Goal: Task Accomplishment & Management: Complete application form

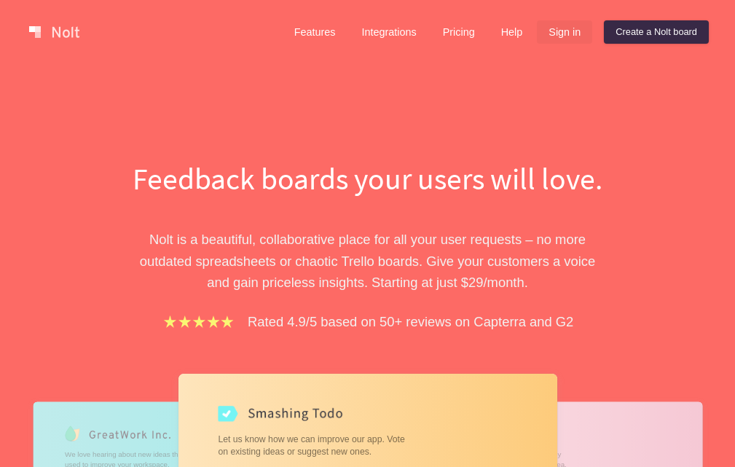
click at [575, 33] on link "Sign in" at bounding box center [564, 31] width 55 height 23
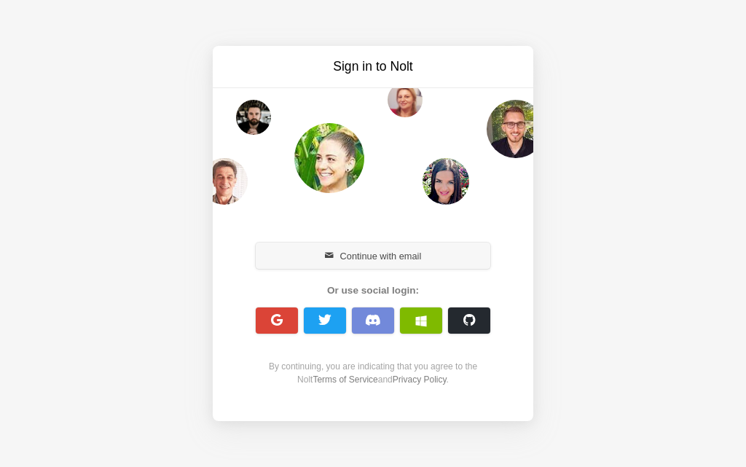
click at [369, 262] on button "Continue with email" at bounding box center [373, 256] width 235 height 26
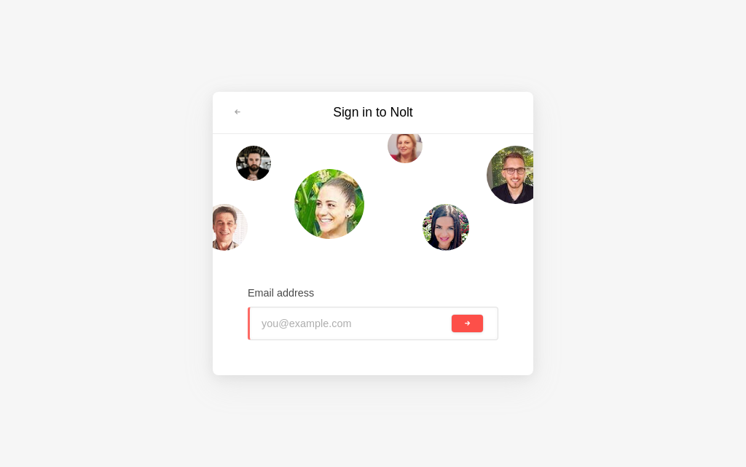
type input "hemed77080@noidos.com"
click at [471, 322] on span "submit" at bounding box center [467, 324] width 8 height 8
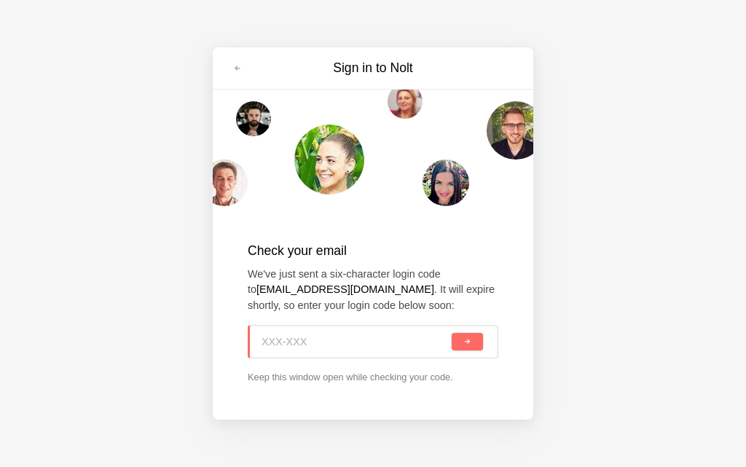
paste input "JB8-1FU"
type input "JB8-1FU"
click at [465, 345] on span "submit" at bounding box center [467, 342] width 8 height 8
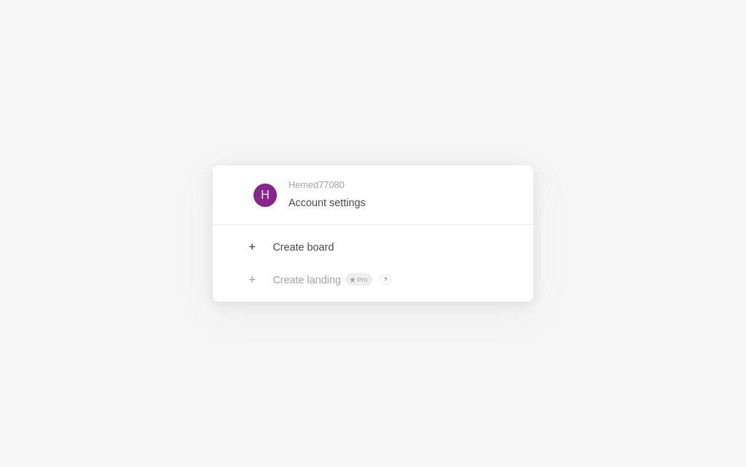
click at [321, 248] on link at bounding box center [373, 247] width 321 height 32
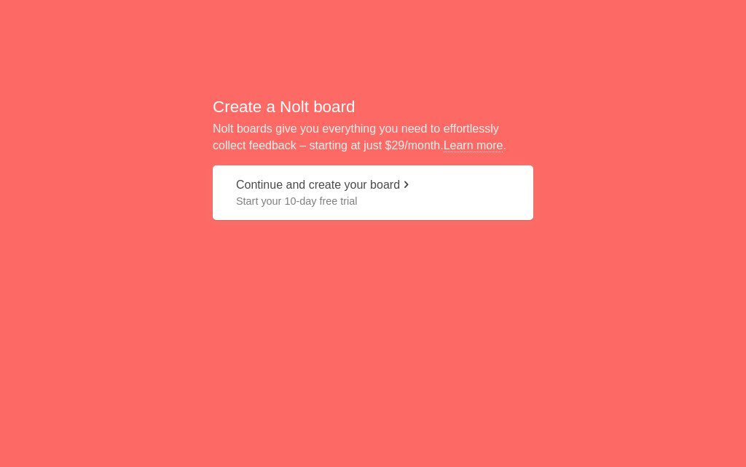
click at [283, 204] on span "Start your 10-day free trial" at bounding box center [373, 201] width 274 height 15
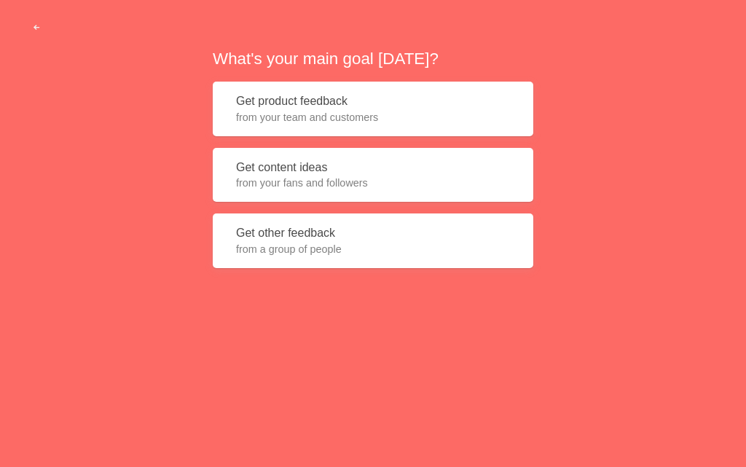
click at [283, 195] on button "Get content ideas from your fans and followers" at bounding box center [373, 175] width 321 height 55
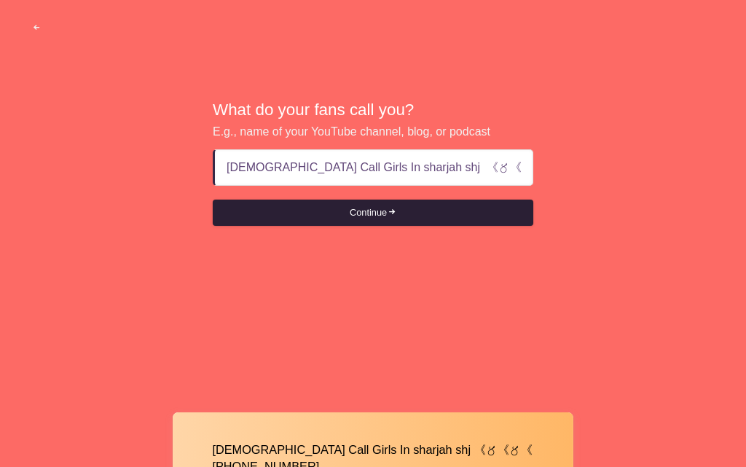
scroll to position [0, 7]
click at [366, 221] on button "Continue" at bounding box center [373, 213] width 321 height 26
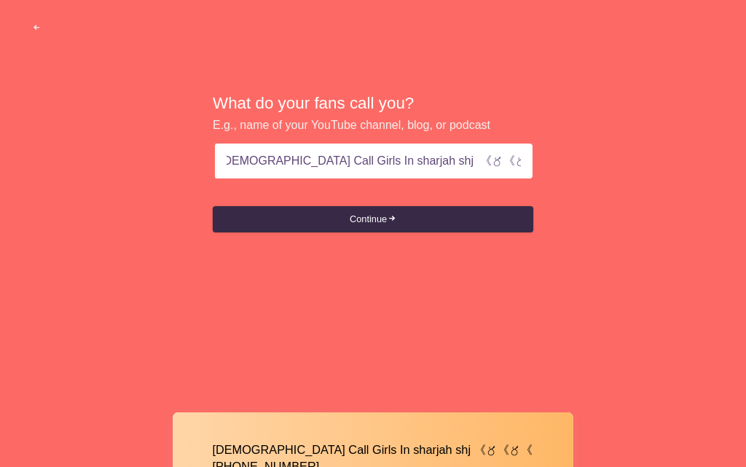
click at [385, 162] on input "[DEMOGRAPHIC_DATA] Call Girls In sharjah shj 《〥《〥《 [PHONE_NUMBER]" at bounding box center [374, 161] width 294 height 35
type input "Indian Call Girls In sharjah shj 《 [PHONE_NUMBER]"
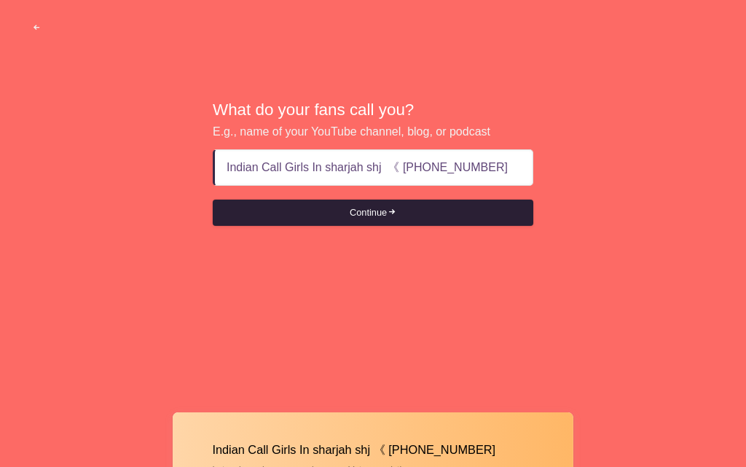
click at [377, 211] on button "Continue" at bounding box center [373, 213] width 321 height 26
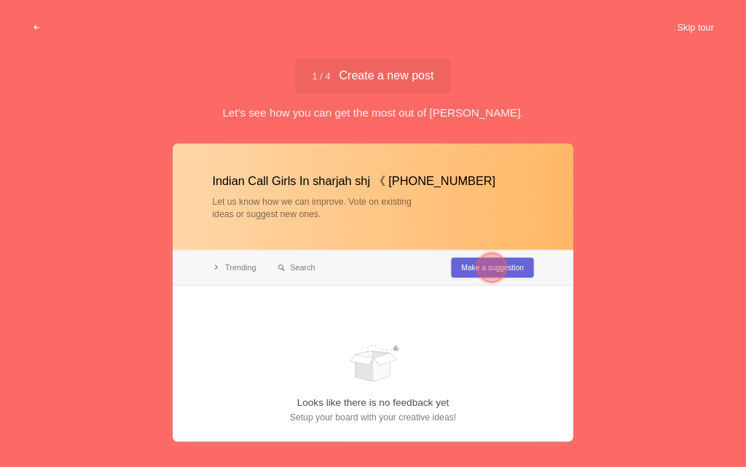
click at [687, 27] on button "Skip tour" at bounding box center [695, 28] width 72 height 26
